Goal: Information Seeking & Learning: Learn about a topic

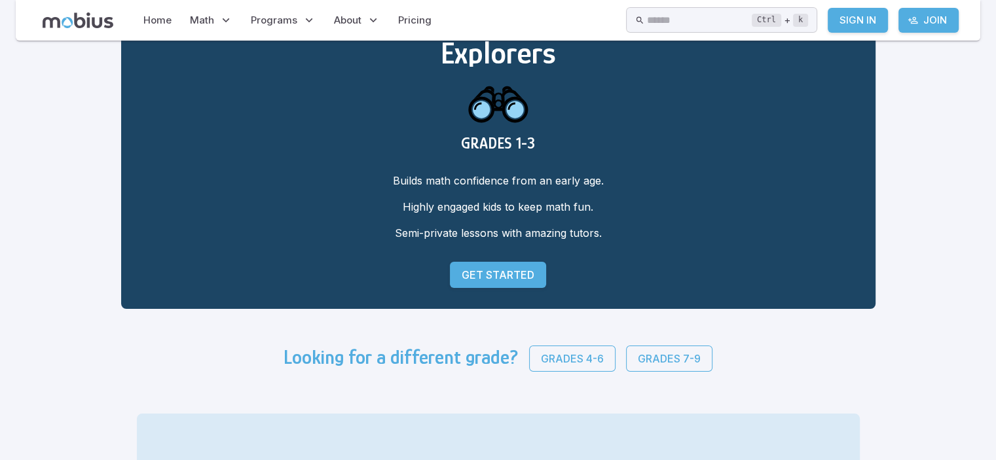
scroll to position [131, 0]
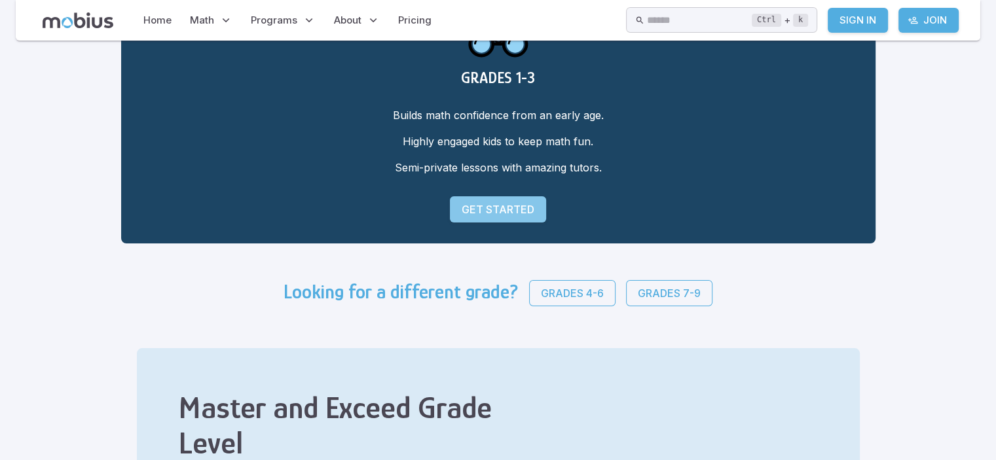
click at [484, 217] on p "Get Started" at bounding box center [498, 210] width 73 height 16
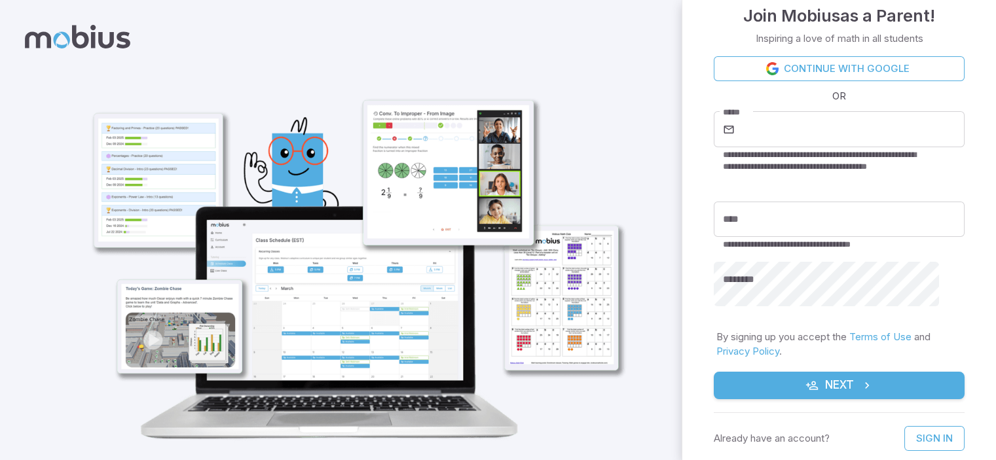
click at [74, 46] on icon at bounding box center [77, 37] width 105 height 24
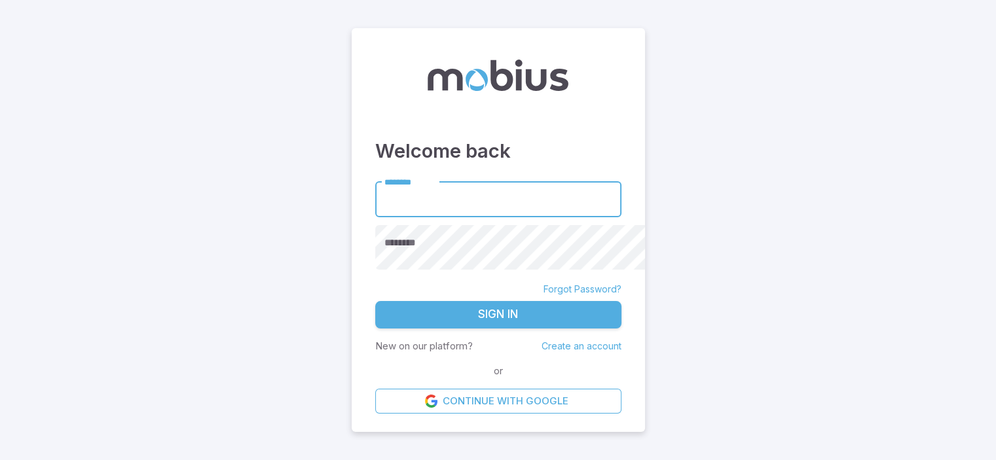
scroll to position [32, 0]
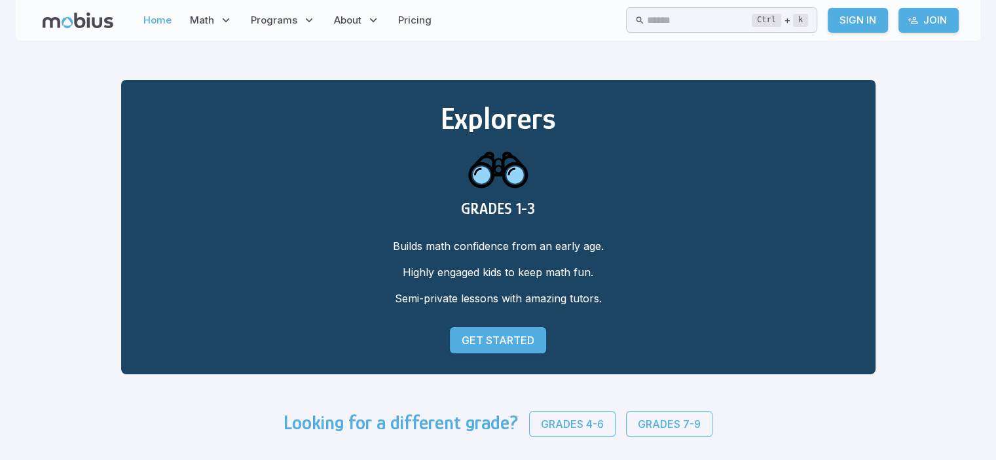
click at [175, 24] on link "Home" at bounding box center [157, 20] width 36 height 30
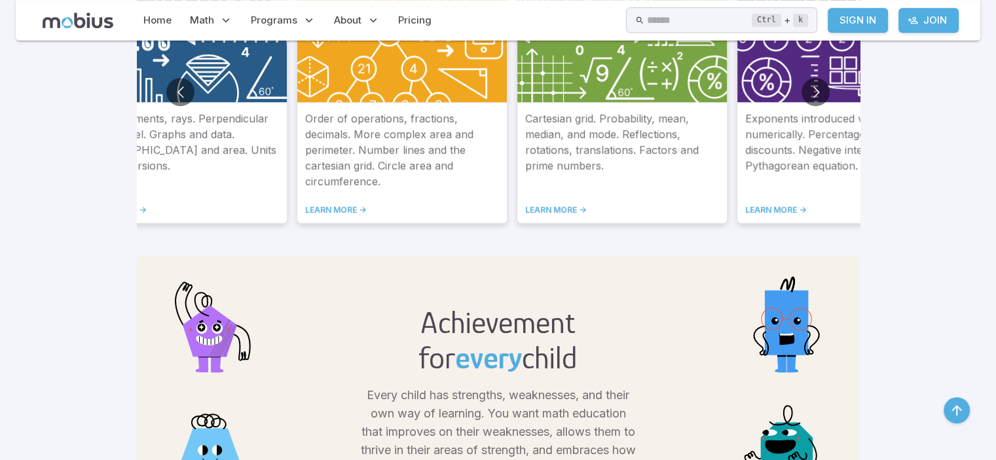
scroll to position [917, 0]
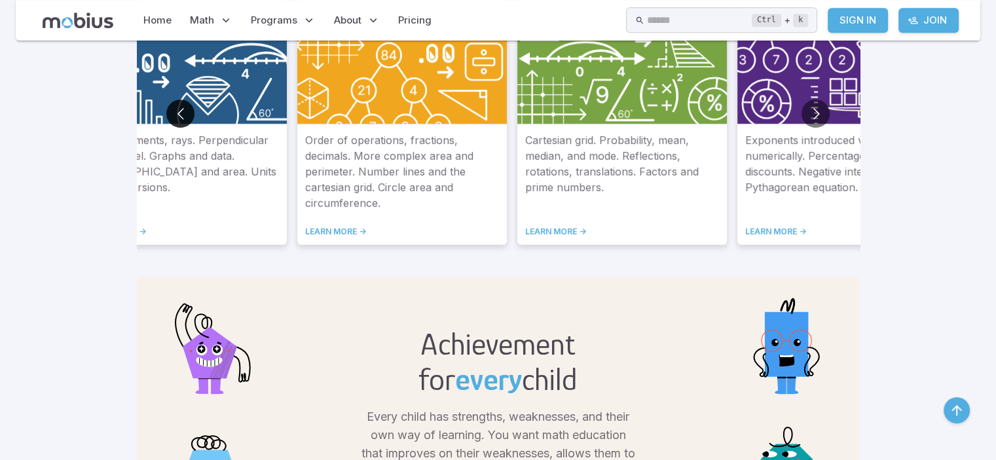
click at [166, 128] on button "Go to previous slide" at bounding box center [180, 114] width 28 height 28
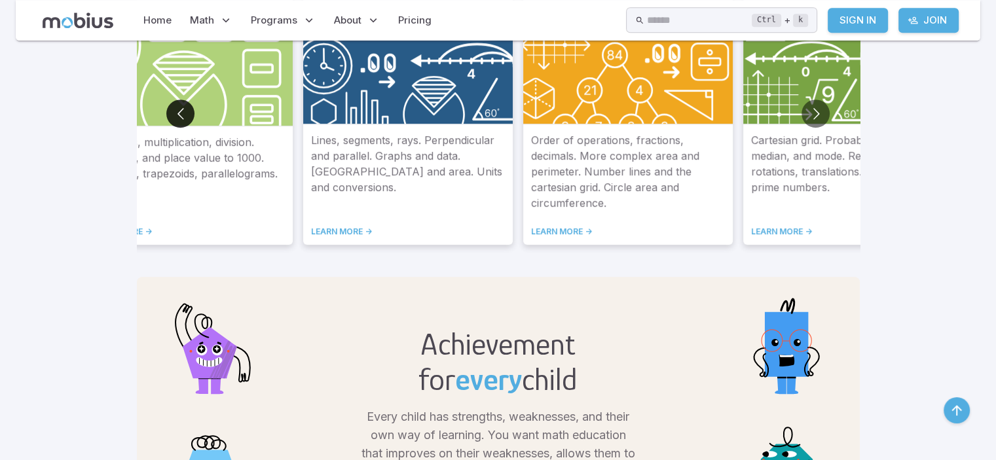
click at [166, 128] on button "Go to previous slide" at bounding box center [180, 114] width 28 height 28
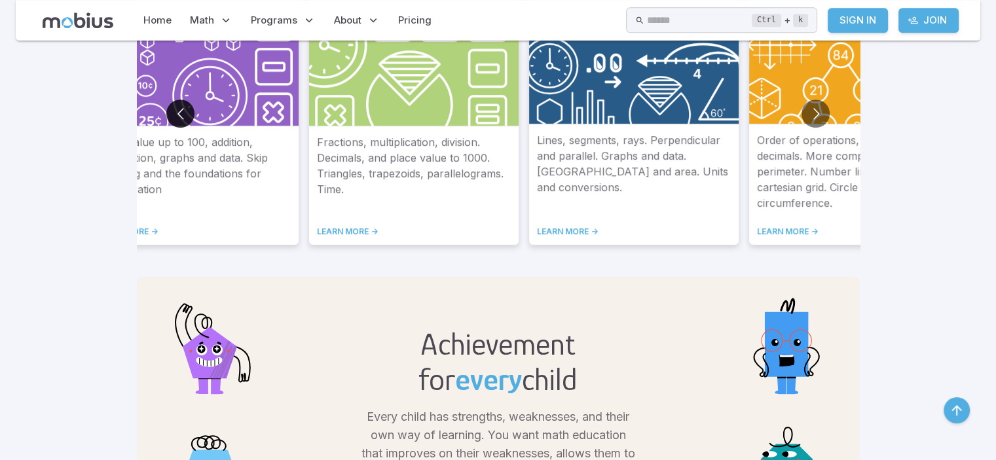
click at [166, 128] on button "Go to previous slide" at bounding box center [180, 114] width 28 height 28
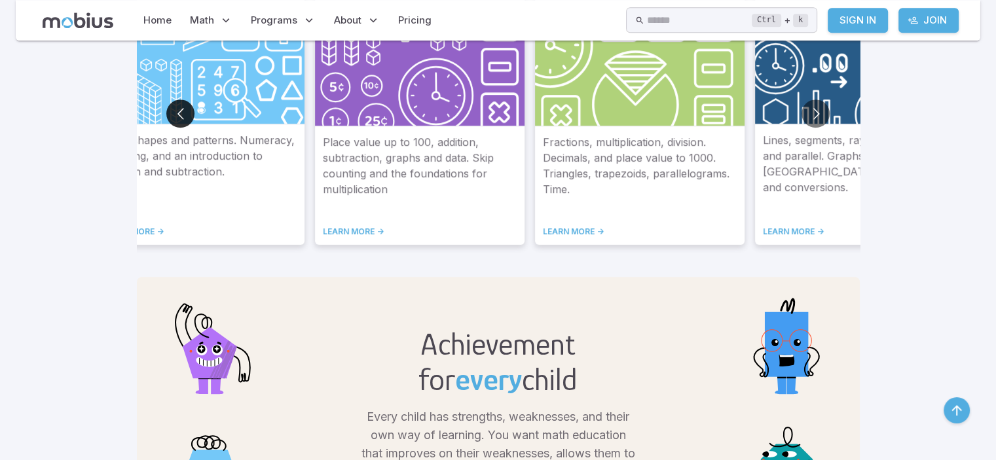
click at [166, 128] on button "Go to previous slide" at bounding box center [180, 114] width 28 height 28
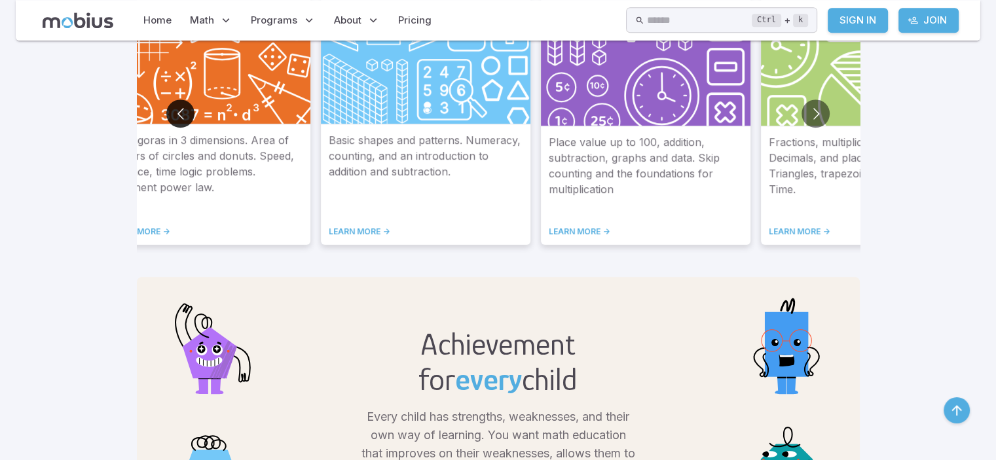
click at [166, 128] on button "Go to previous slide" at bounding box center [180, 114] width 28 height 28
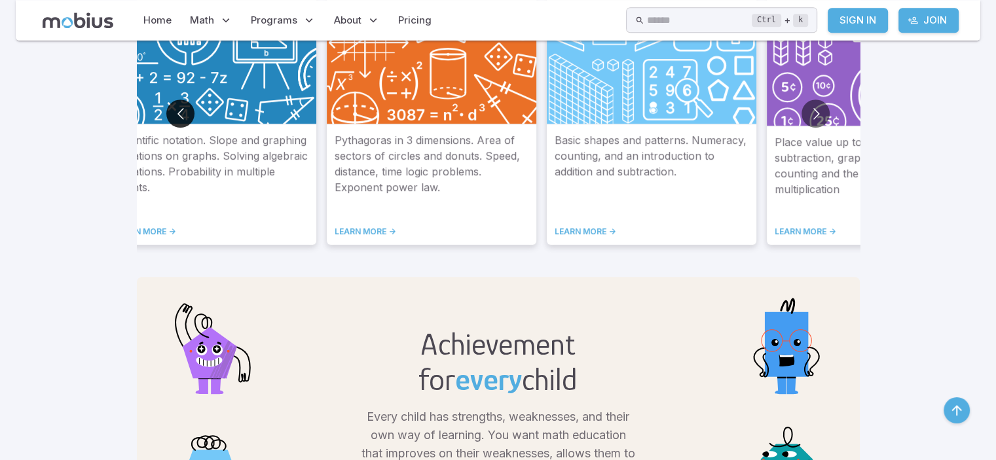
click at [166, 128] on button "Go to previous slide" at bounding box center [180, 114] width 28 height 28
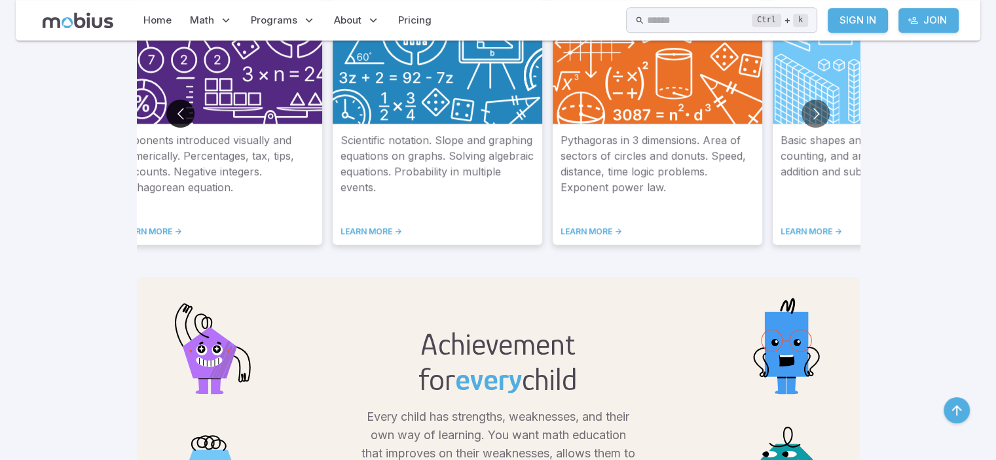
click at [166, 128] on button "Go to previous slide" at bounding box center [180, 114] width 28 height 28
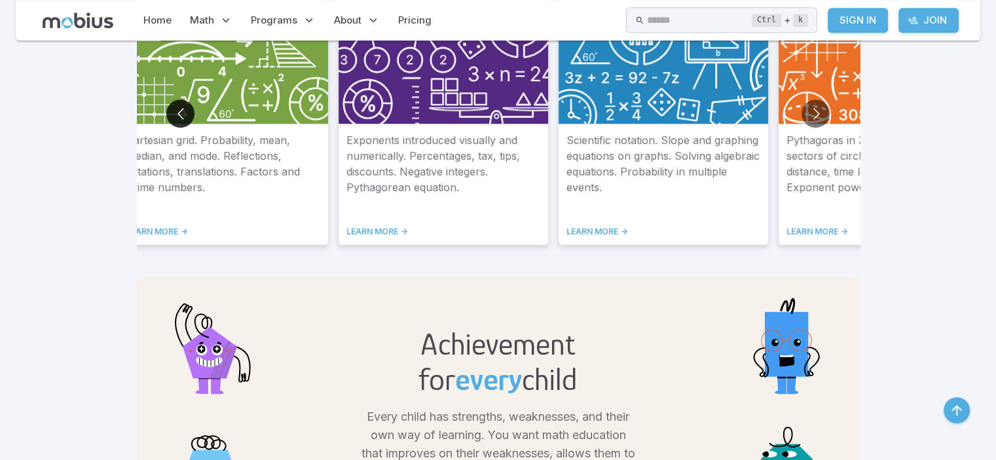
click at [166, 128] on button "Go to previous slide" at bounding box center [180, 114] width 28 height 28
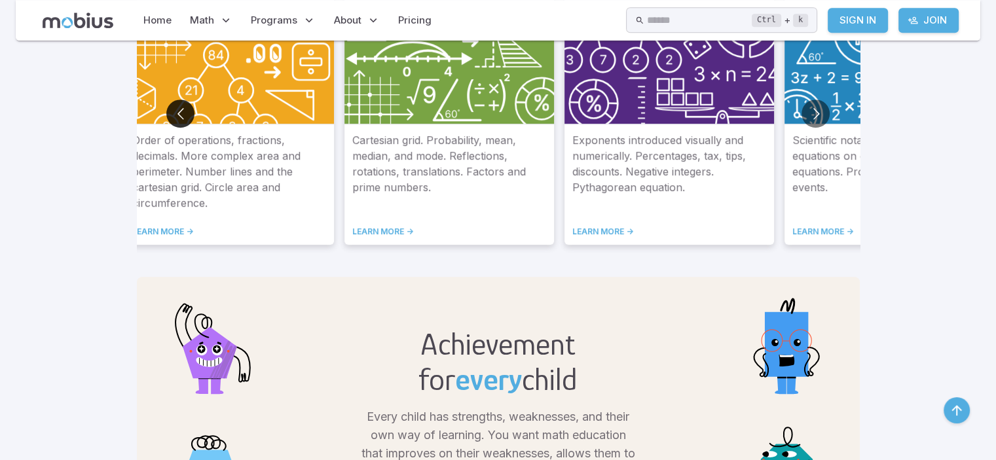
click at [166, 128] on button "Go to previous slide" at bounding box center [180, 114] width 28 height 28
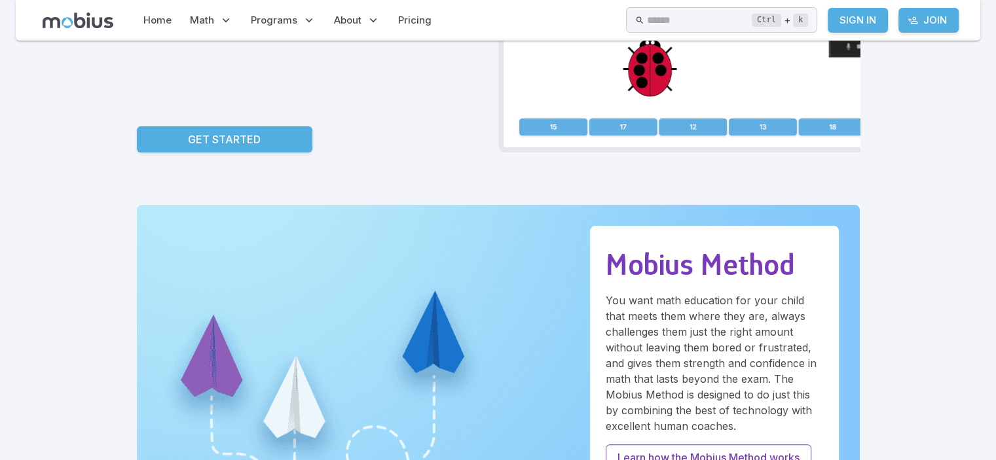
scroll to position [0, 0]
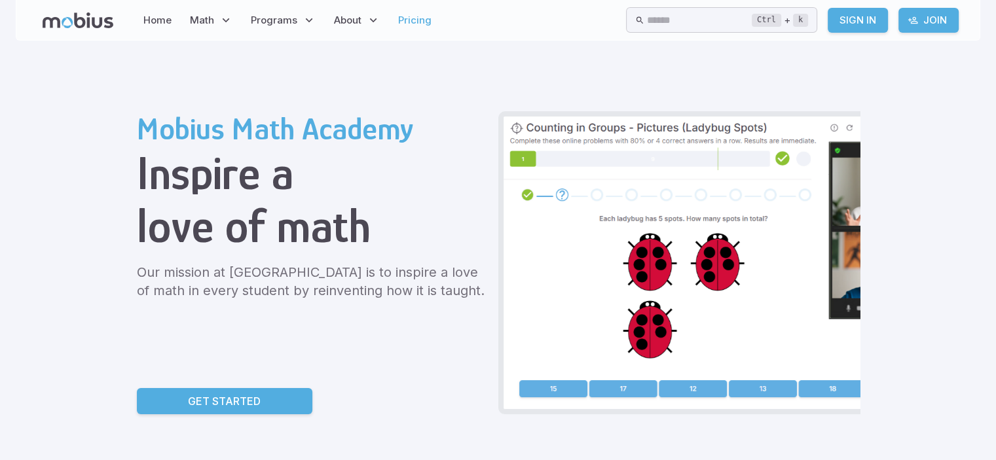
click at [435, 24] on link "Pricing" at bounding box center [414, 20] width 41 height 30
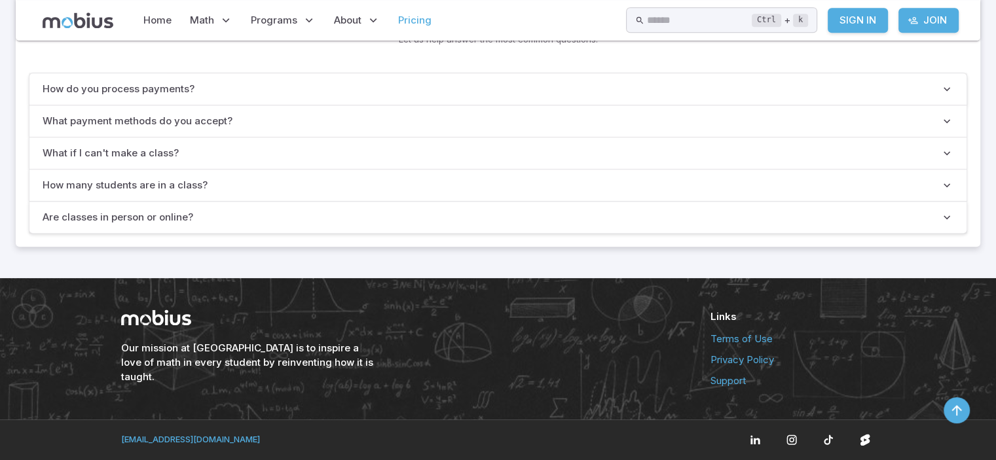
scroll to position [1440, 0]
click at [183, 225] on p "Are classes in person or online?" at bounding box center [118, 217] width 151 height 14
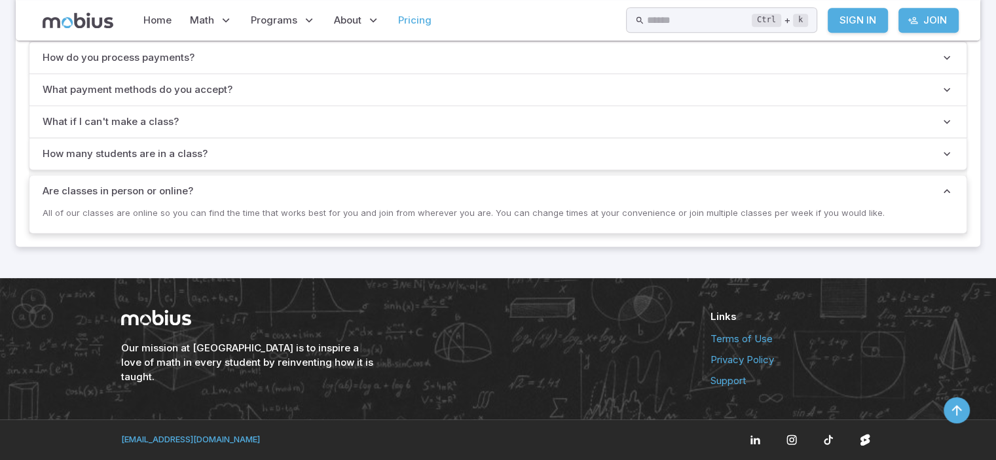
click at [177, 161] on p "How many students are in a class?" at bounding box center [125, 154] width 165 height 14
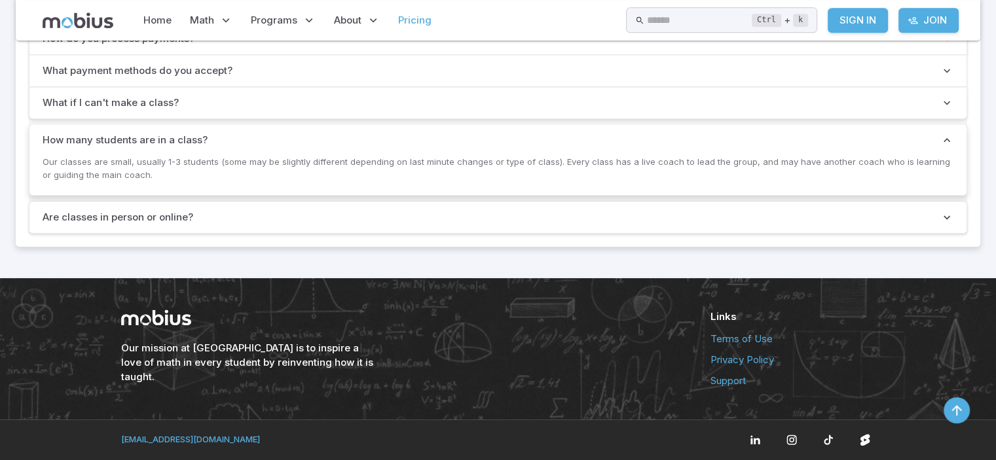
click at [179, 110] on p "What if I can't make a class?" at bounding box center [111, 103] width 136 height 14
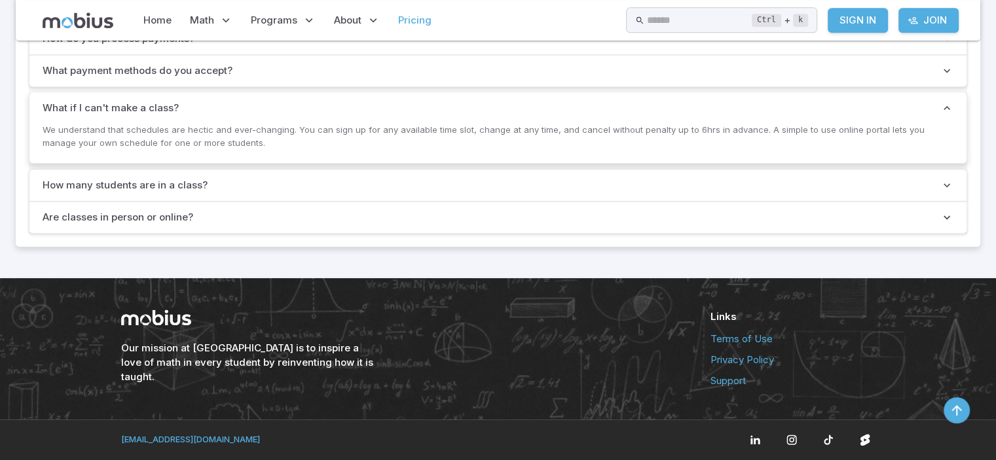
click at [232, 78] on p "What payment methods do you accept?" at bounding box center [138, 71] width 190 height 14
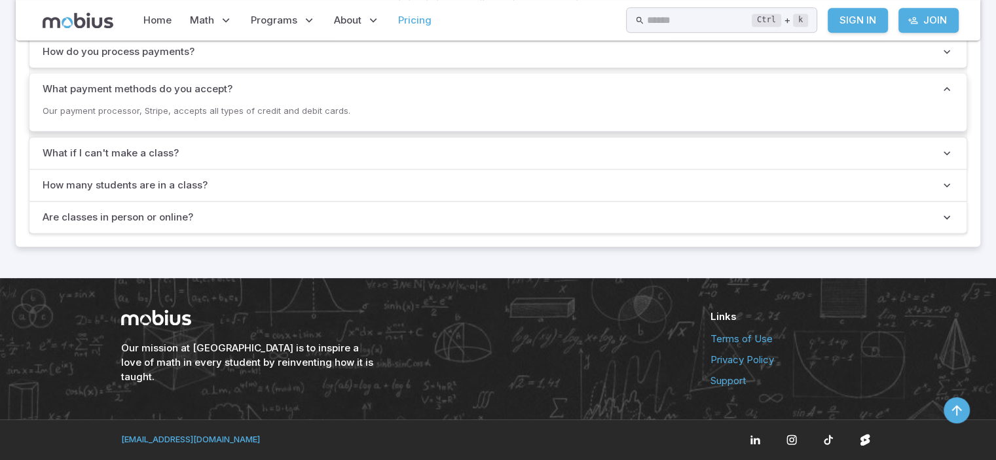
click at [194, 59] on p "How do you process payments?" at bounding box center [119, 52] width 152 height 14
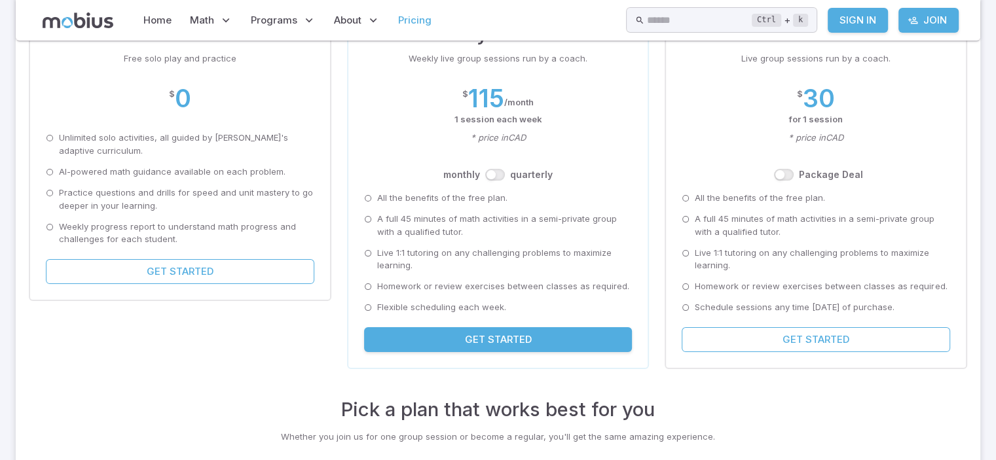
scroll to position [196, 0]
